Goal: Transaction & Acquisition: Subscribe to service/newsletter

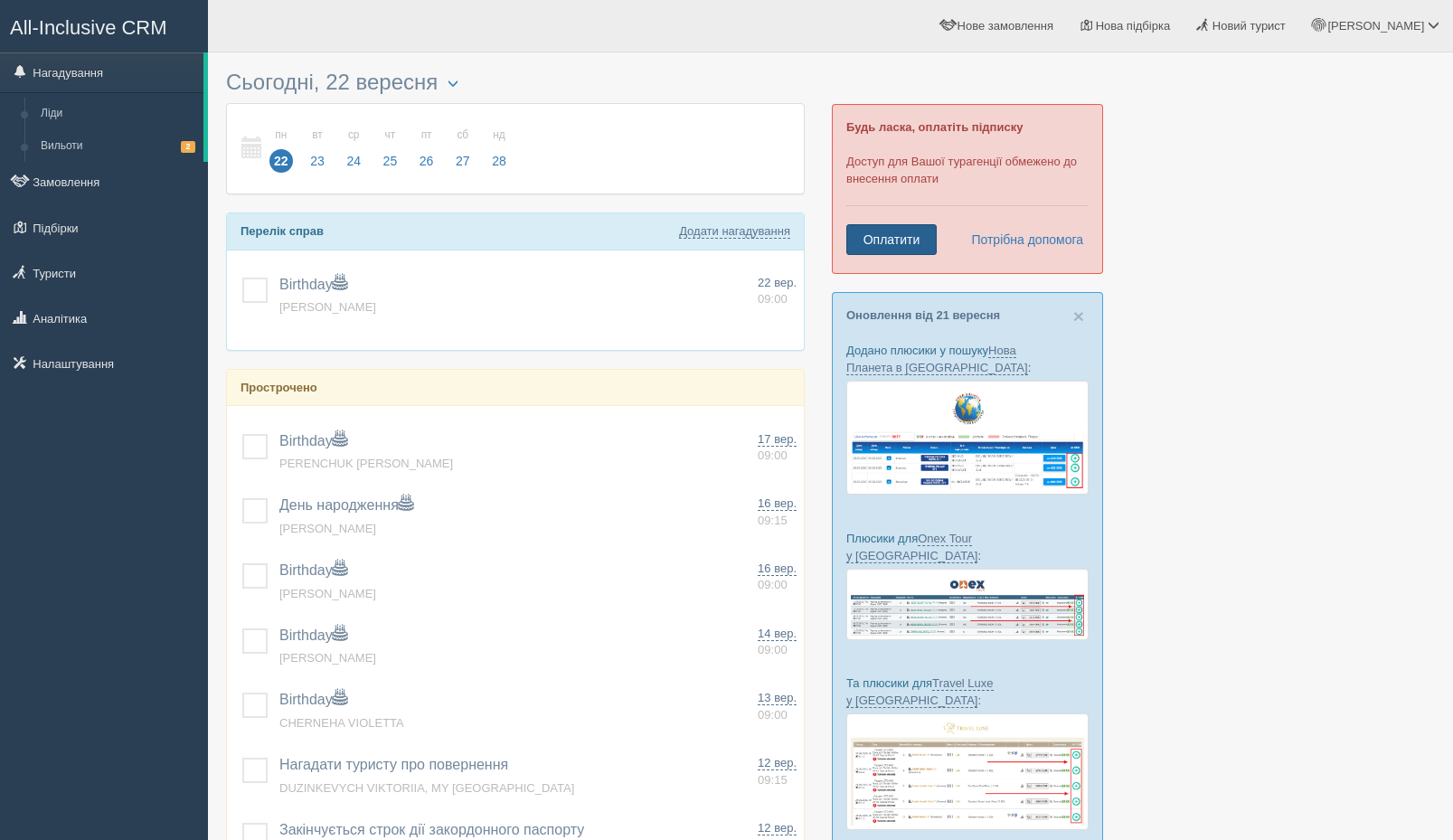
click at [910, 237] on link "Оплатити" at bounding box center [892, 239] width 90 height 31
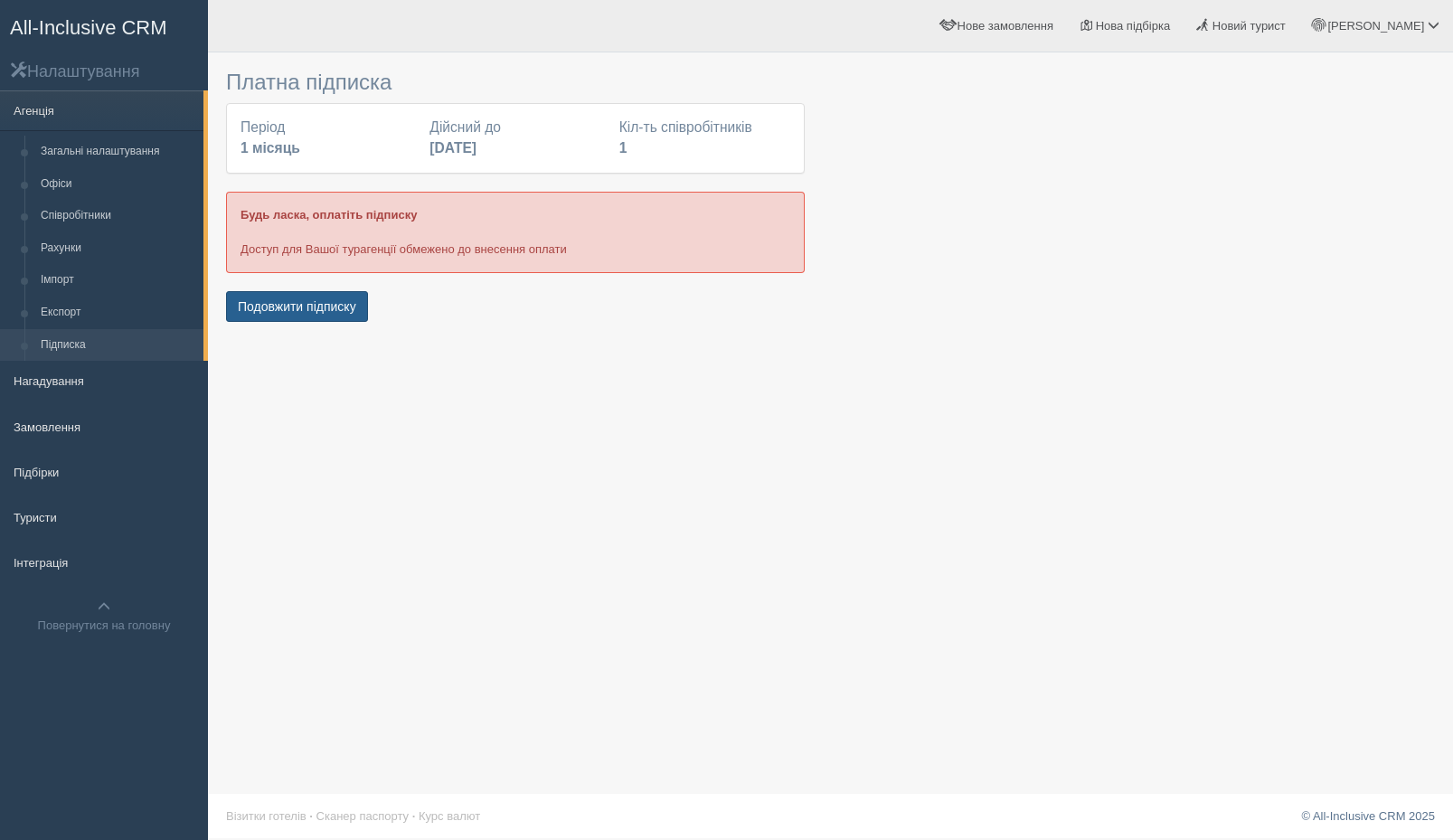
click at [299, 310] on button "Подовжити підписку" at bounding box center [297, 306] width 142 height 31
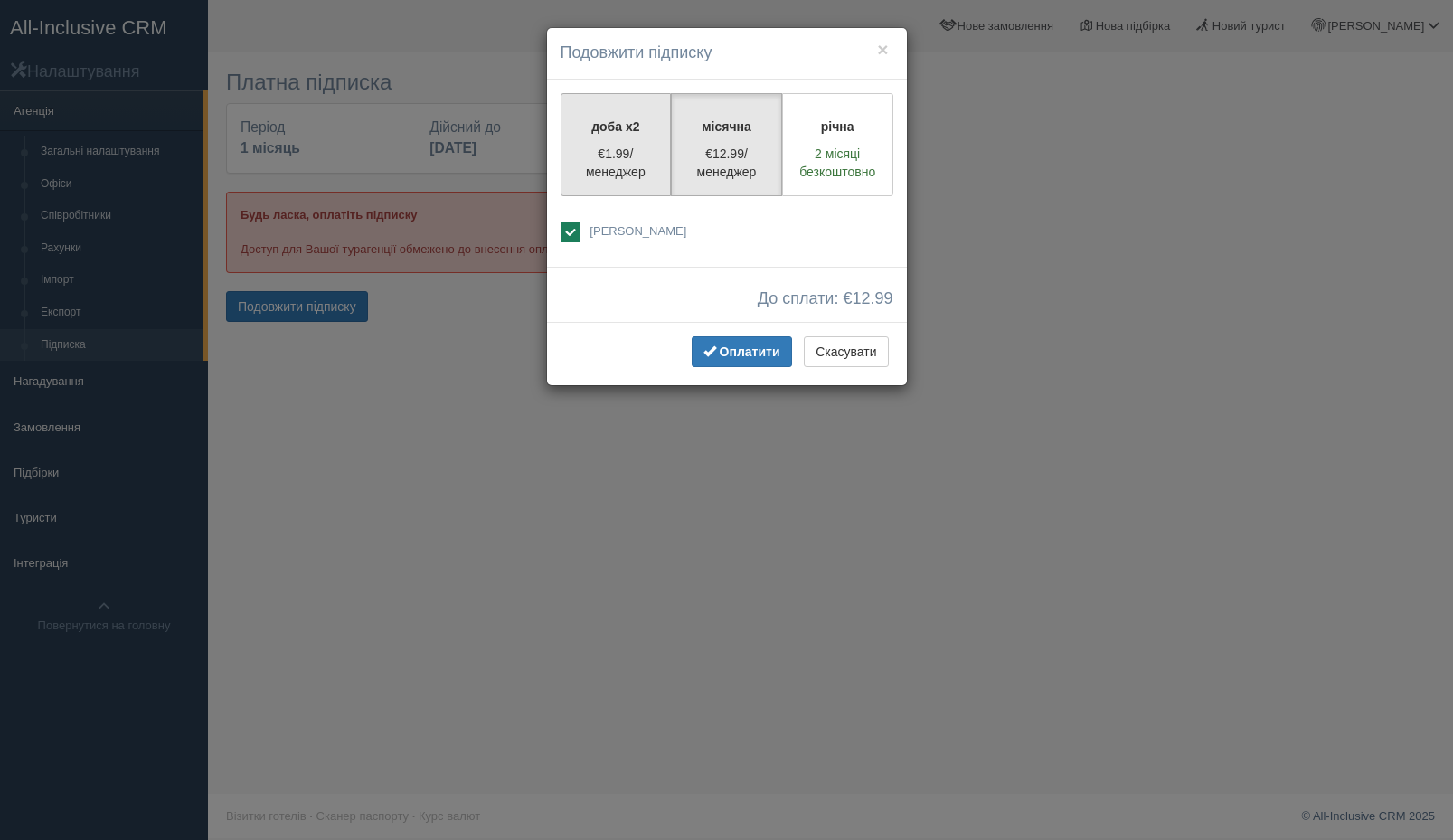
click at [619, 140] on label "доба x2 €1.99/менеджер" at bounding box center [616, 145] width 111 height 103
radio input "true"
click at [724, 351] on span "Оплатити" at bounding box center [750, 351] width 61 height 14
